Goal: Task Accomplishment & Management: Manage account settings

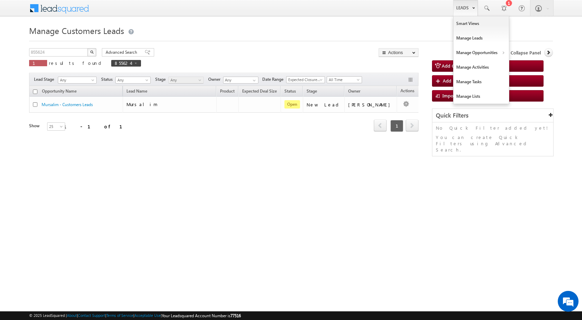
click at [460, 9] on link "Leads" at bounding box center [465, 8] width 25 height 16
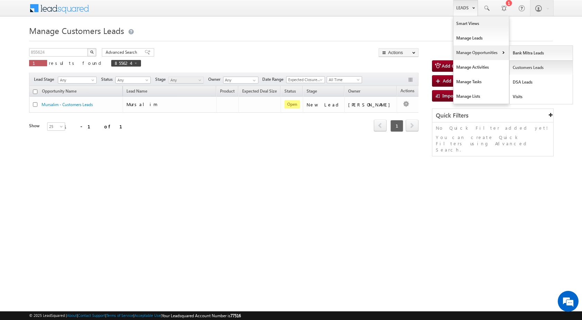
click at [520, 67] on link "Customers Leads" at bounding box center [541, 67] width 63 height 15
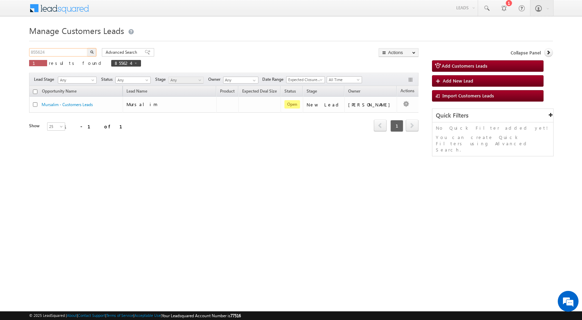
click at [53, 55] on input "855624" at bounding box center [58, 52] width 59 height 8
paste input "68338"
type input "868338"
click at [90, 52] on img "button" at bounding box center [91, 51] width 3 height 3
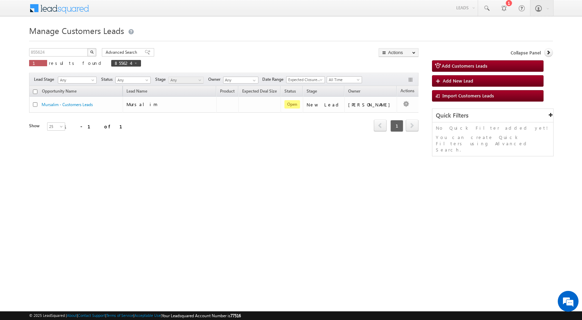
click at [302, 169] on div "Manage Customers Leads 855624 X 1 results found 855624 Advanced Search Advanced…" at bounding box center [291, 109] width 524 height 173
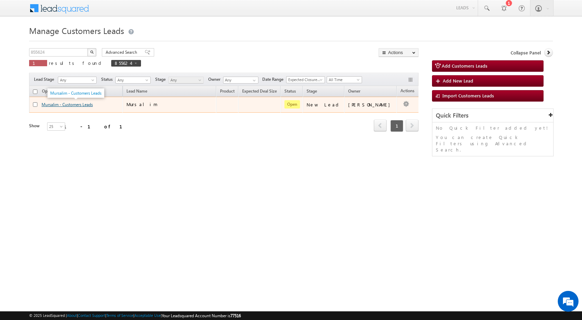
click at [82, 106] on link "Mursalim - Customers Leads" at bounding box center [67, 104] width 51 height 5
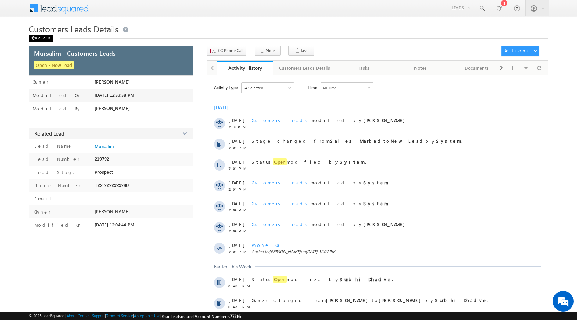
click at [41, 38] on div "Back" at bounding box center [41, 38] width 25 height 7
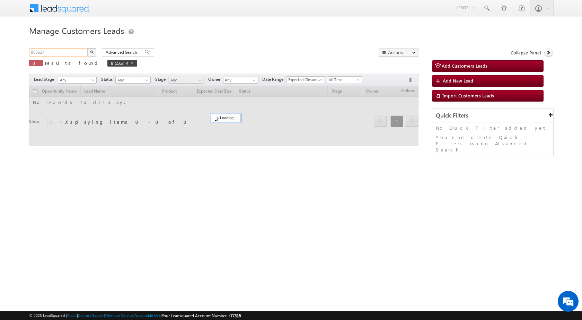
click at [79, 51] on input "855624" at bounding box center [58, 52] width 59 height 8
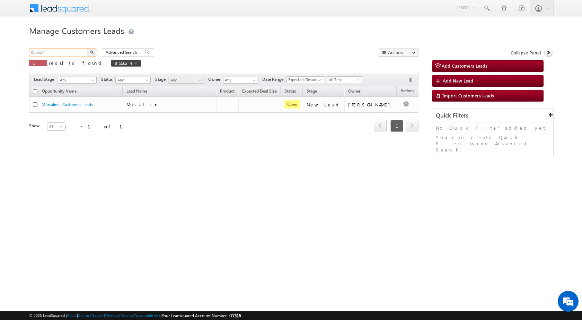
click at [79, 51] on input "855624" at bounding box center [58, 52] width 59 height 8
paste input "68338"
type input "868338"
click at [94, 54] on button "button" at bounding box center [91, 52] width 9 height 8
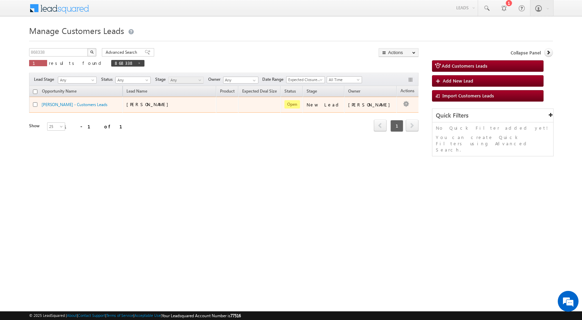
click at [407, 106] on td at bounding box center [411, 105] width 29 height 16
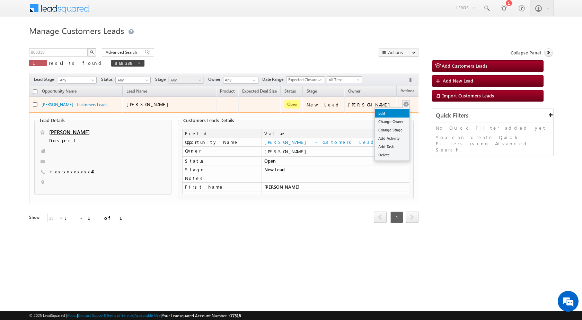
click at [392, 113] on link "Edit" at bounding box center [392, 113] width 35 height 8
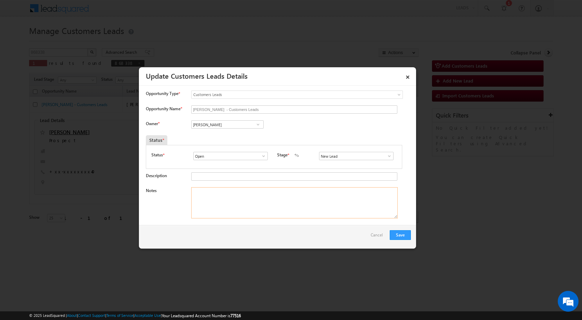
drag, startPoint x: 227, startPoint y: 203, endPoint x: 227, endPoint y: 199, distance: 4.2
click at [227, 201] on textarea "Notes" at bounding box center [294, 202] width 207 height 31
click at [235, 124] on input "Vikas Halwai" at bounding box center [227, 124] width 72 height 8
paste input "arnav.pathak@sgrlimited.in"
click at [206, 134] on link "Arnav Pathak arnav.pathak@sgrlimited.in" at bounding box center [227, 135] width 72 height 13
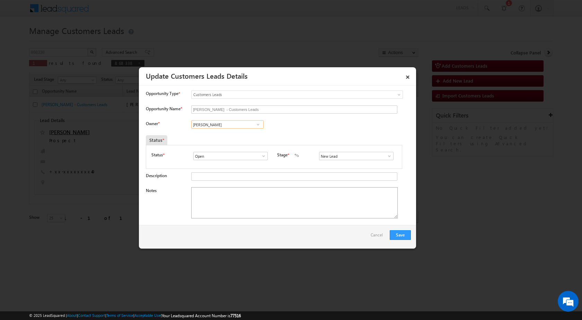
type input "Arnav Pathak"
click at [233, 207] on textarea "Notes" at bounding box center [294, 202] width 207 height 31
click at [234, 206] on textarea "Notes" at bounding box center [294, 202] width 207 height 31
paste textarea "Mobile No - 7500422540 / Dilshad Ali / Lv - 20Lac / Registry / Nagar Nigam / Bu…"
click at [241, 198] on textarea "Mobile No - 7500422540 / Dilshad Ali / Lv - 20Lac / Registry / Nagar Nigam / Bu…" at bounding box center [294, 202] width 207 height 31
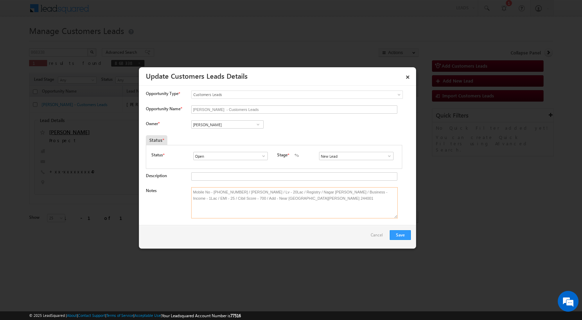
click at [238, 192] on textarea "Mobile No - 7500422540 / Dilshad Ali / Lv - 20Lac / Registry / Nagar Nigam / Bu…" at bounding box center [294, 202] width 207 height 31
type textarea "Mobile No - 7500422540 / Purchase home / Dilshad Ali / Lv - 20Lac / Registry / …"
click at [386, 157] on span at bounding box center [389, 156] width 7 height 6
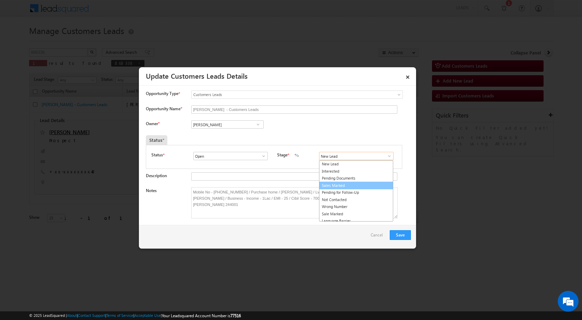
click at [341, 183] on link "Sales Marked" at bounding box center [356, 186] width 74 height 8
type input "Sales Marked"
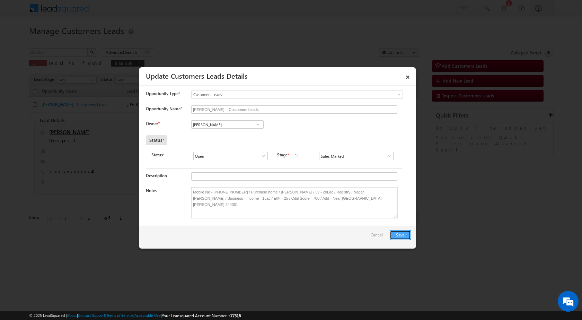
click at [399, 231] on button "Save" at bounding box center [400, 235] width 21 height 10
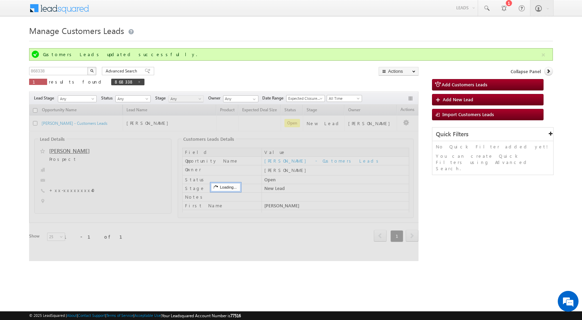
click at [458, 231] on html "Menu Surbhi Dhadve sitar a5@ks erve." at bounding box center [291, 139] width 582 height 278
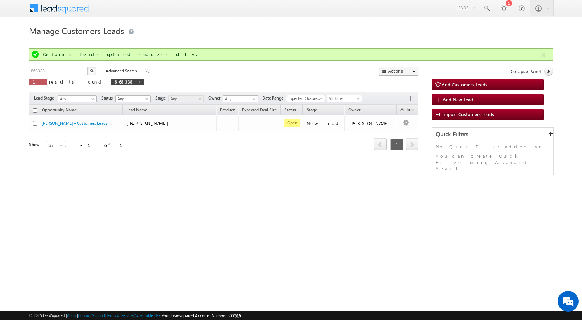
click at [270, 214] on html "Menu Surbhi Dhadve sitar a5@ks erve." at bounding box center [291, 107] width 582 height 214
